Goal: Task Accomplishment & Management: Use online tool/utility

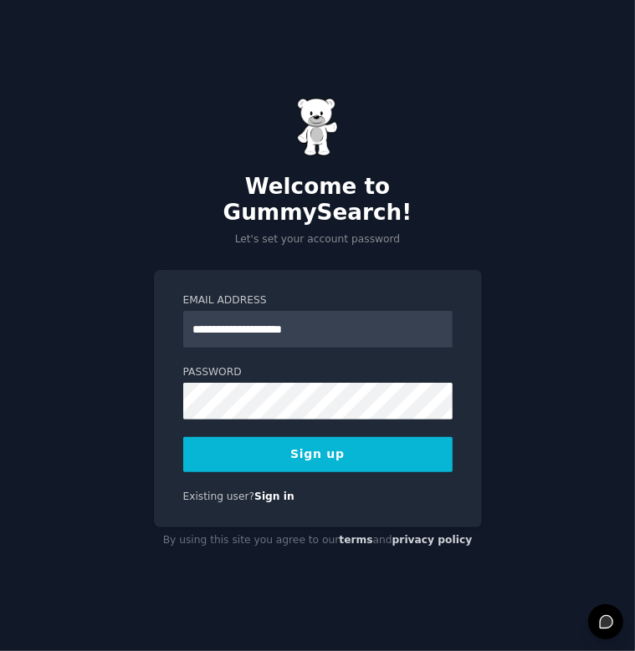
type input "**********"
click at [311, 437] on button "Sign up" at bounding box center [317, 454] width 269 height 35
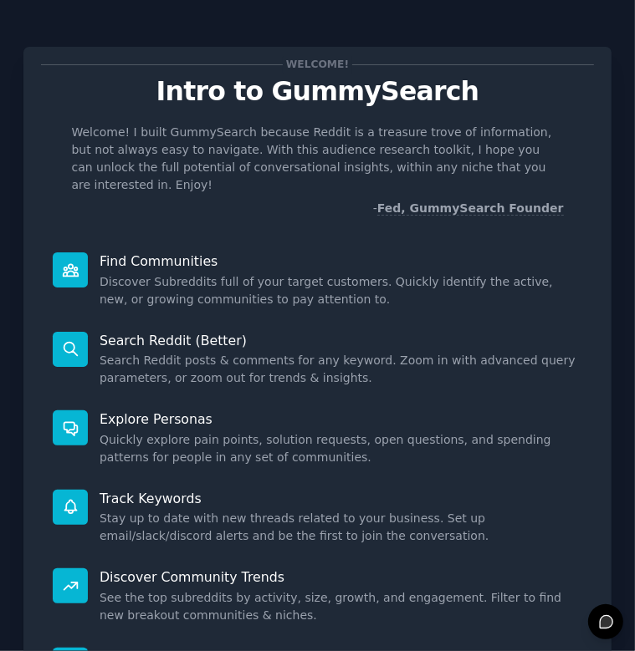
scroll to position [186, 0]
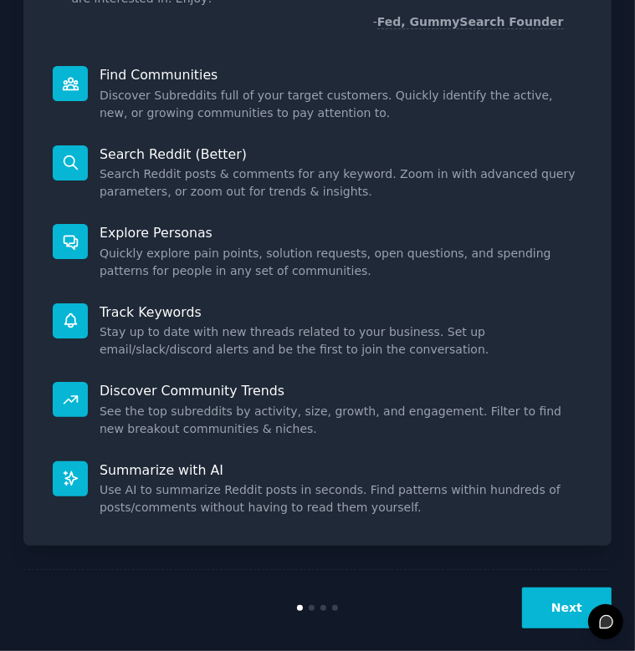
click at [562, 598] on button "Next" at bounding box center [566, 608] width 89 height 41
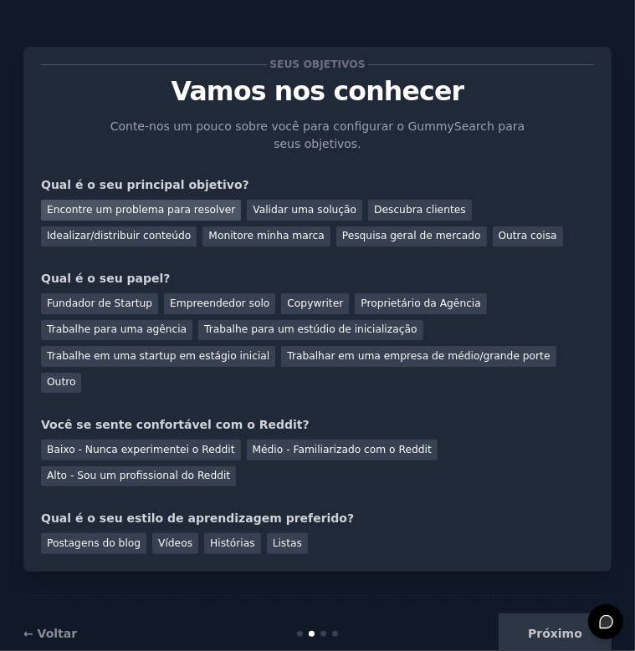
click at [159, 207] on div "Encontre um problema para resolver" at bounding box center [141, 210] width 200 height 21
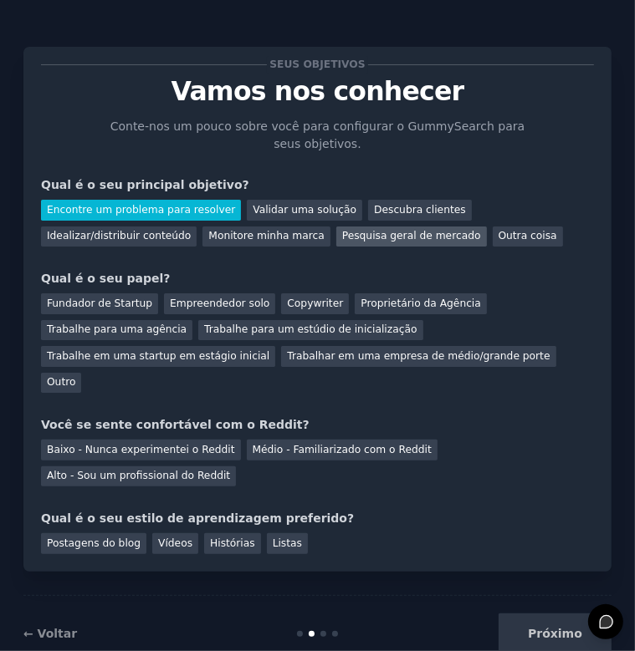
click at [336, 240] on div "Pesquisa geral de mercado" at bounding box center [411, 237] width 151 height 21
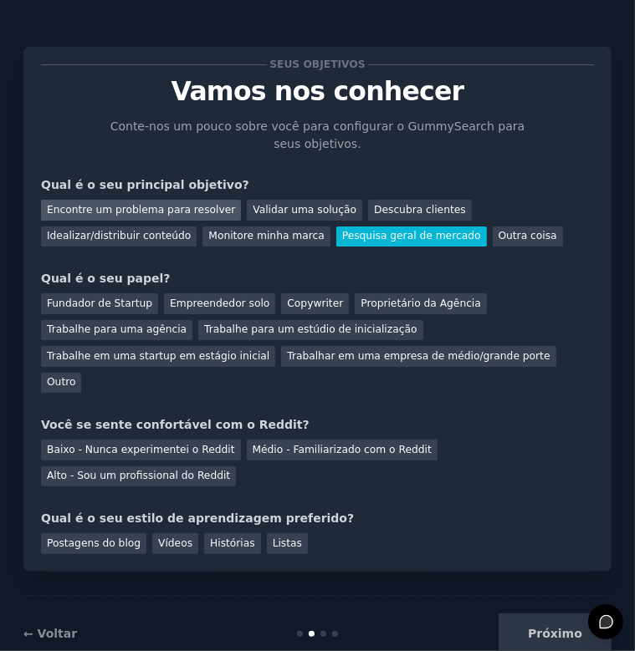
click at [177, 206] on div "Encontre um problema para resolver" at bounding box center [141, 210] width 200 height 21
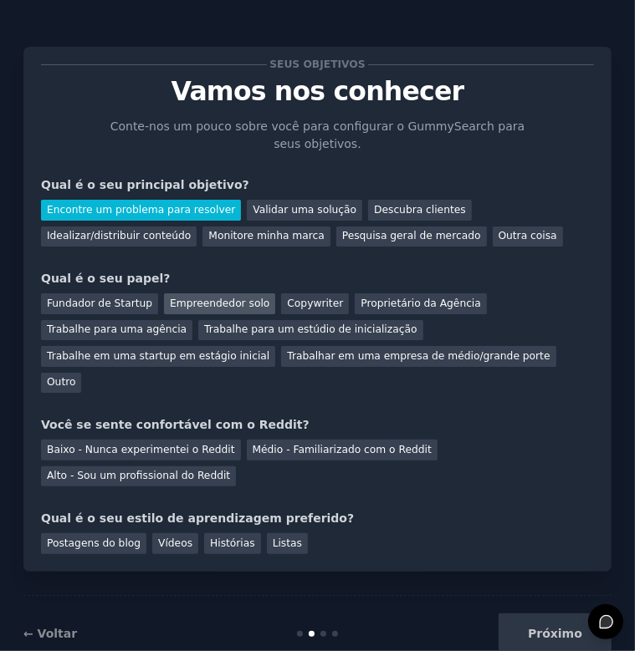
click at [186, 303] on div "Empreendedor solo" at bounding box center [219, 303] width 111 height 21
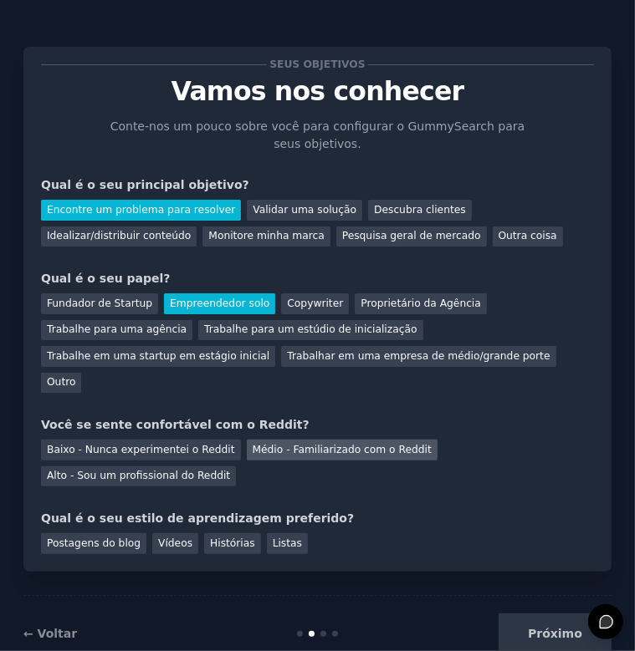
click at [274, 440] on div "Médio - Familiarizado com o Reddit" at bounding box center [342, 450] width 191 height 21
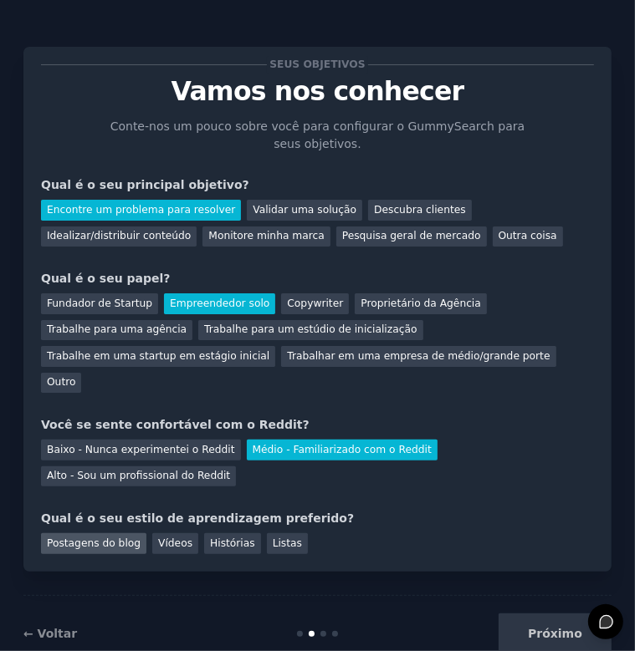
click at [104, 533] on div "Postagens do blog" at bounding box center [93, 543] width 105 height 21
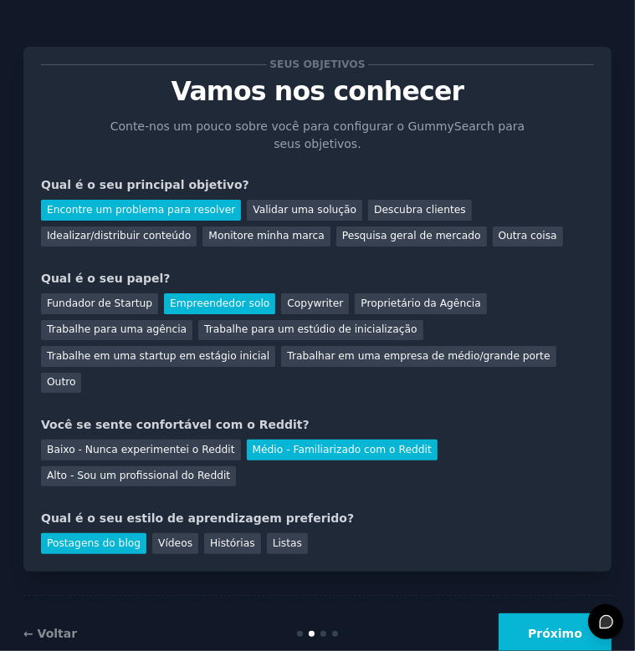
click at [555, 614] on button "Próximo" at bounding box center [554, 634] width 113 height 41
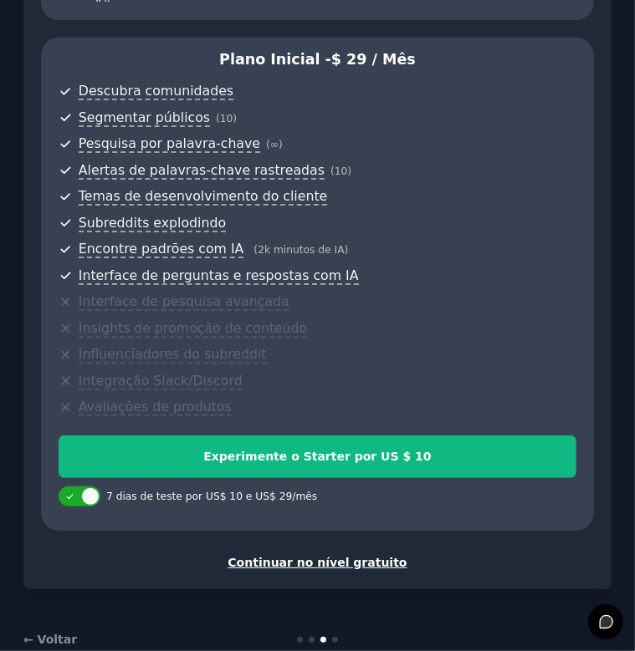
scroll to position [464, 0]
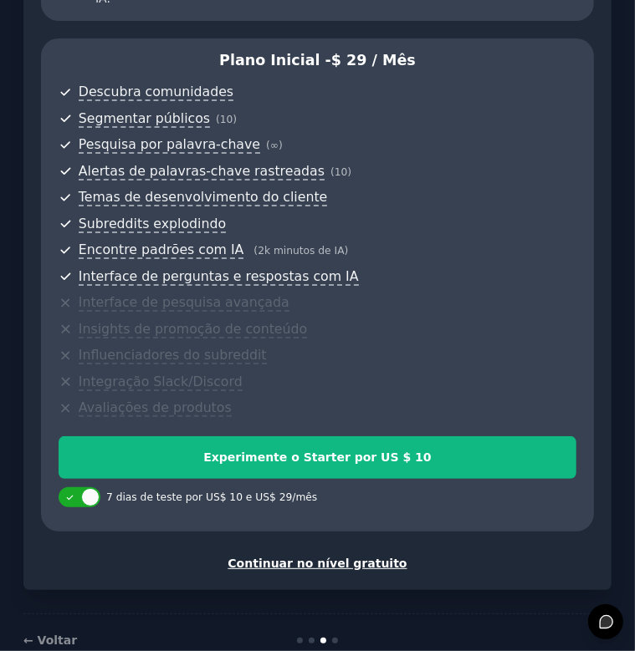
click at [330, 555] on div "Continuar no nível gratuito" at bounding box center [317, 564] width 553 height 18
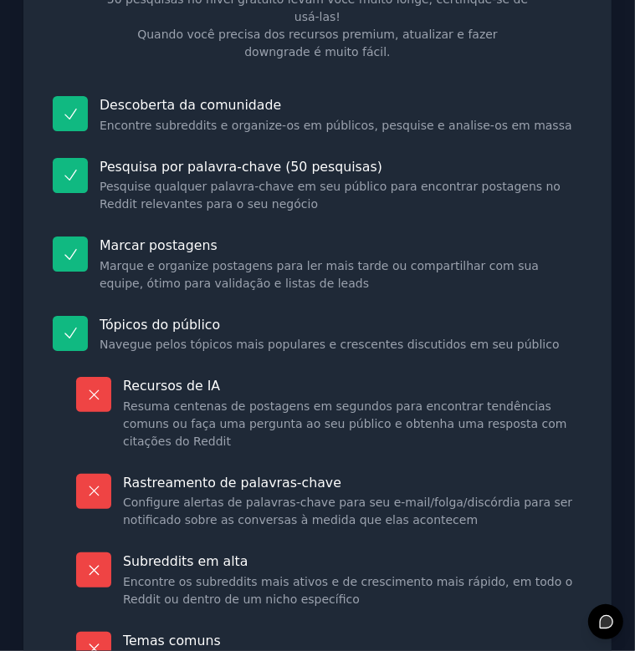
scroll to position [280, 0]
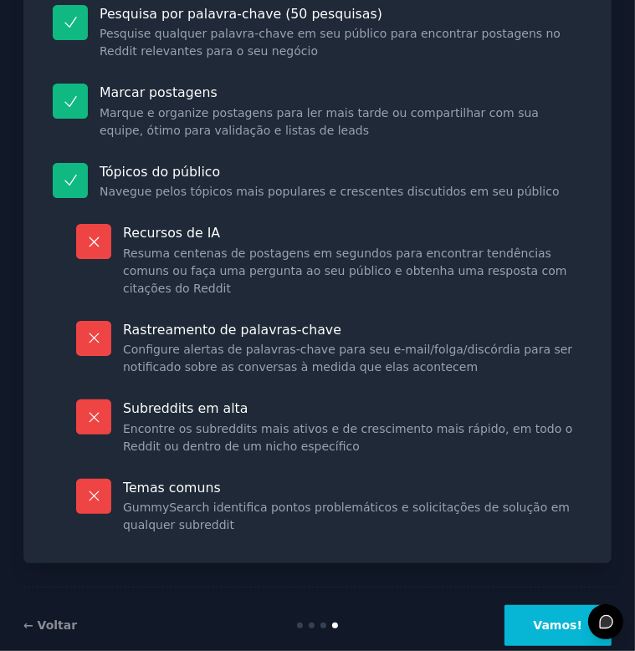
click at [557, 605] on button "Vamos!" at bounding box center [557, 625] width 107 height 41
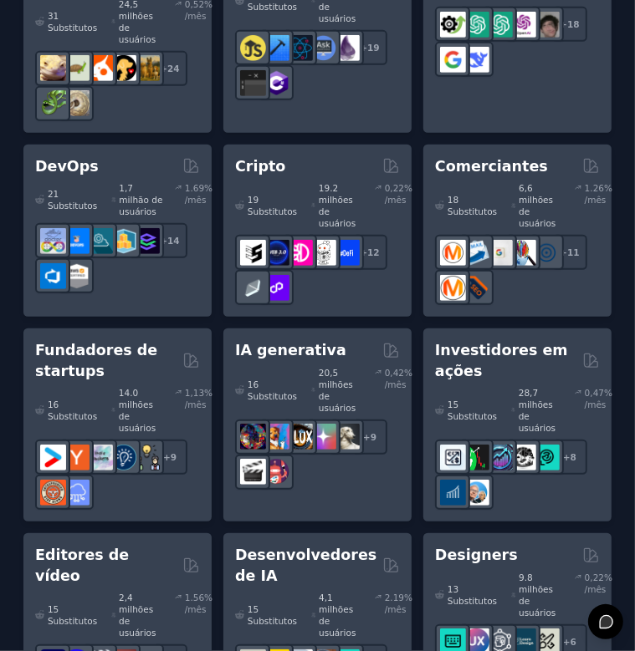
scroll to position [401, 0]
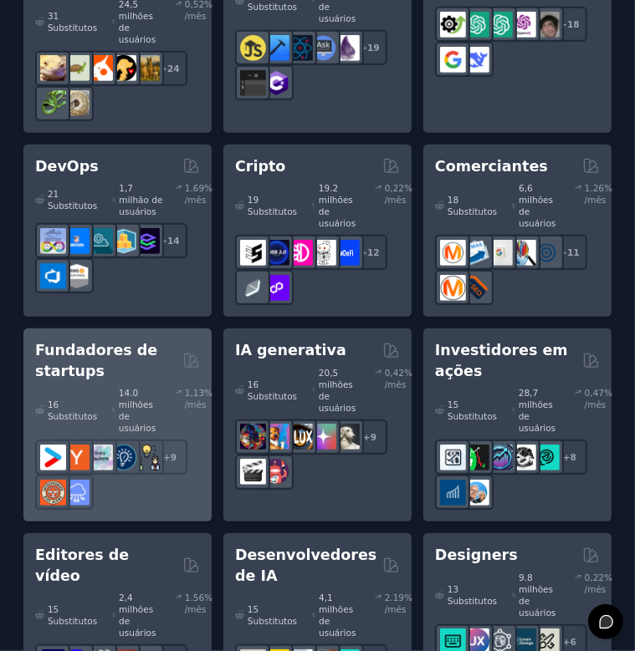
click at [126, 381] on div "16 Substitutos 14.0 milhões de usuários 1,13% /mês r/Empreendedorismo + 9" at bounding box center [117, 445] width 165 height 129
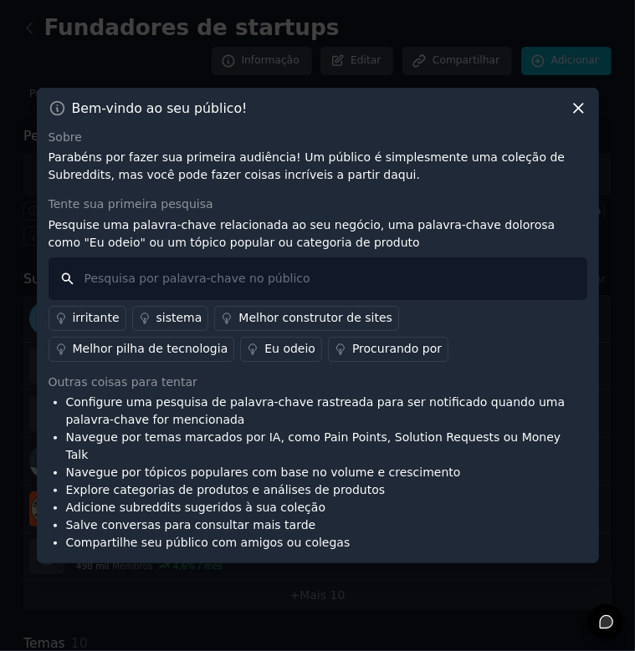
click at [339, 292] on input "text" at bounding box center [317, 279] width 538 height 43
type input "Eu odeio"
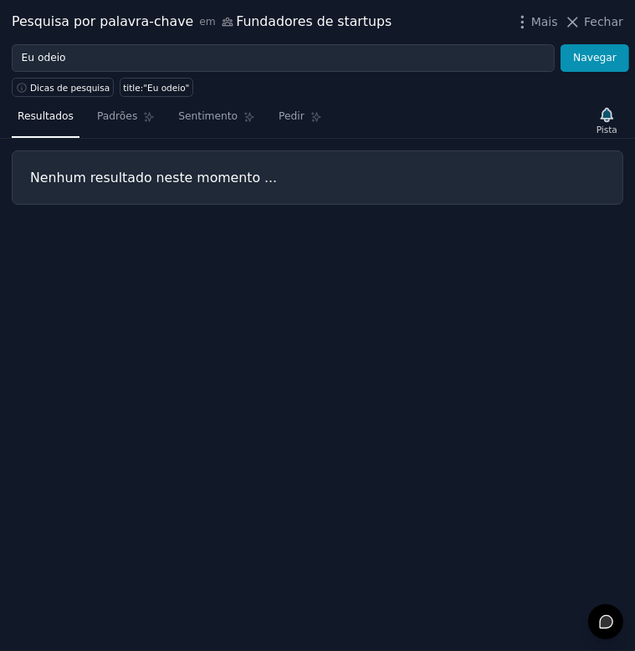
click at [261, 186] on div "Nenhum resultado neste momento ..." at bounding box center [317, 178] width 611 height 54
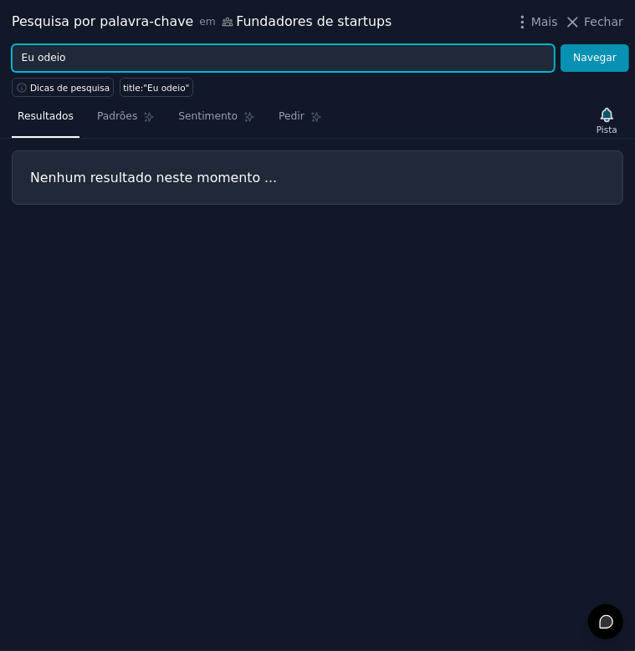
drag, startPoint x: 112, startPoint y: 63, endPoint x: -4, endPoint y: 41, distance: 118.2
click at [0, 41] on html "Audiences Search Conversations AI Reports Help Account More Fundadores de start…" at bounding box center [317, 325] width 635 height 651
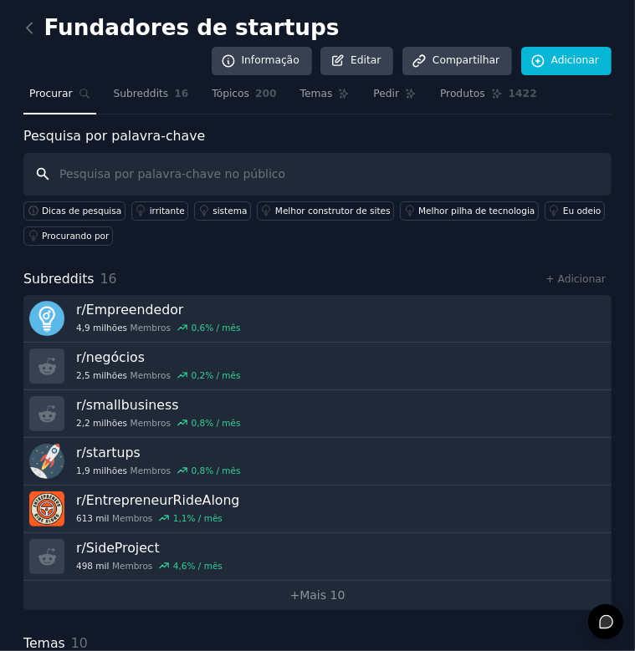
click at [103, 175] on input "text" at bounding box center [317, 174] width 588 height 43
type input "I hagte"
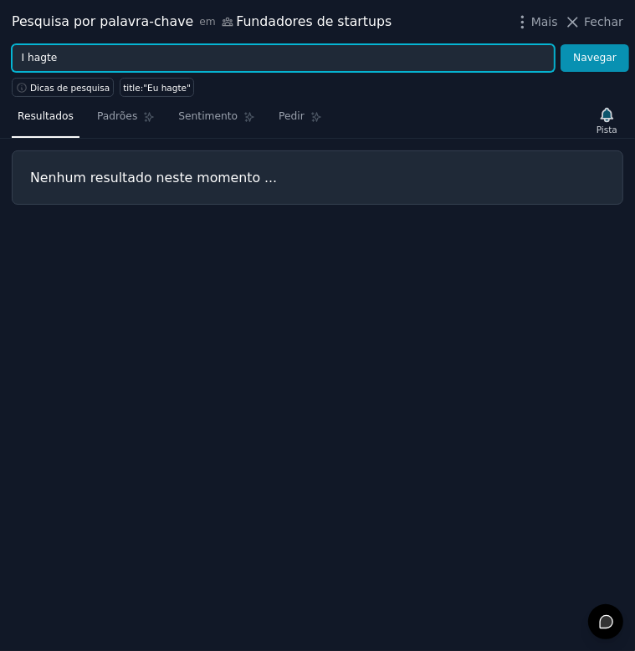
click at [120, 64] on input "I hagte" at bounding box center [283, 58] width 543 height 28
type input "I hate"
click at [560, 44] on button "Navegar" at bounding box center [594, 58] width 69 height 28
